Goal: Book appointment/travel/reservation

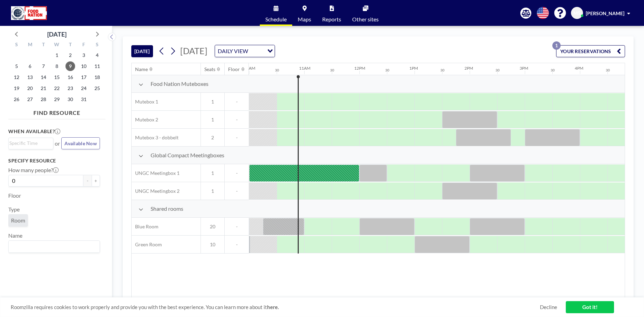
scroll to position [0, 551]
drag, startPoint x: 316, startPoint y: 192, endPoint x: 339, endPoint y: 193, distance: 23.8
click at [339, 193] on div at bounding box center [331, 190] width 55 height 17
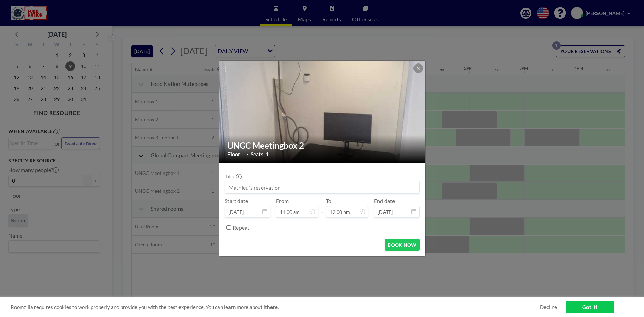
scroll to position [294, 0]
click at [389, 243] on button "BOOK NOW" at bounding box center [402, 244] width 35 height 12
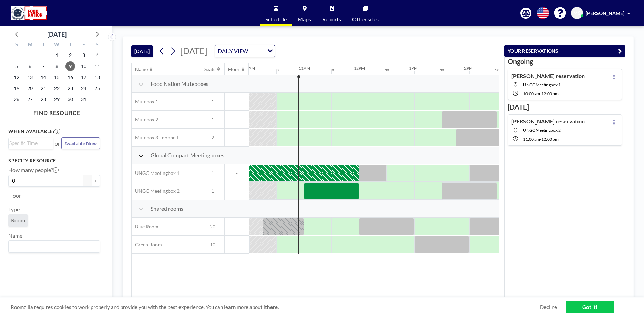
click at [523, 172] on div "Ongoing [PERSON_NAME] reservation UNGC Meetingbox 1 10:00 AM - 12:00 PM [DATE] …" at bounding box center [564, 177] width 121 height 241
click at [613, 123] on icon at bounding box center [614, 122] width 3 height 4
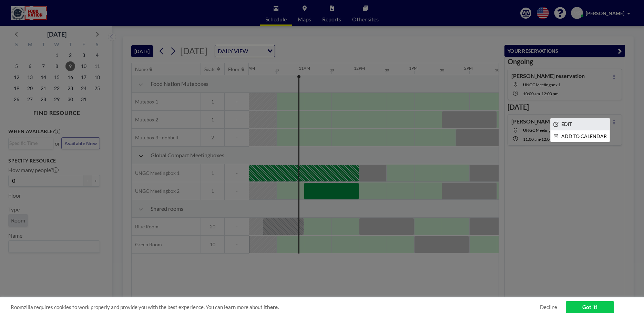
click at [582, 126] on li "EDIT" at bounding box center [580, 124] width 59 height 12
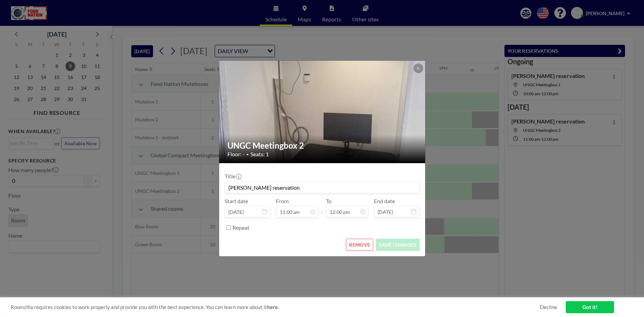
click at [363, 242] on button "REMOVE" at bounding box center [359, 244] width 27 height 12
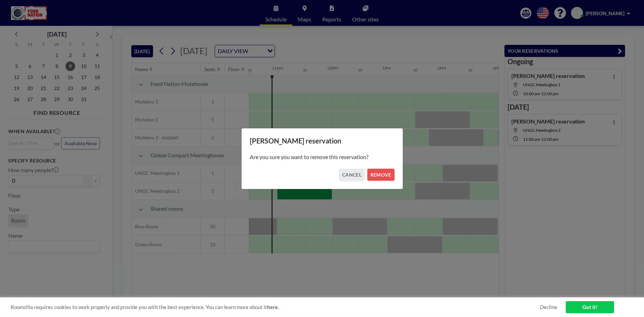
scroll to position [0, 579]
click at [382, 173] on button "REMOVE" at bounding box center [380, 175] width 27 height 12
